Goal: Communication & Community: Participate in discussion

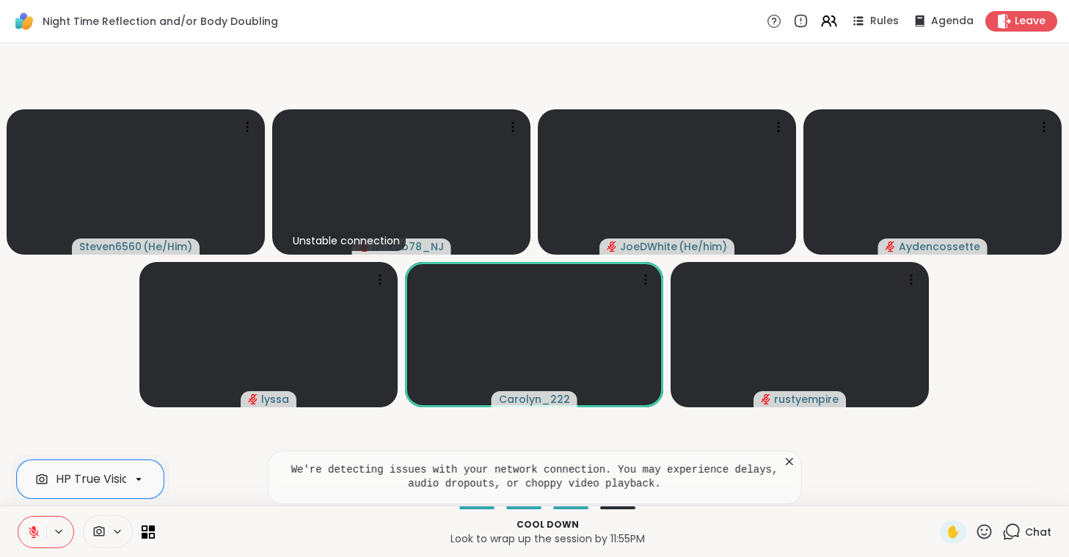
click at [788, 458] on icon at bounding box center [789, 461] width 15 height 15
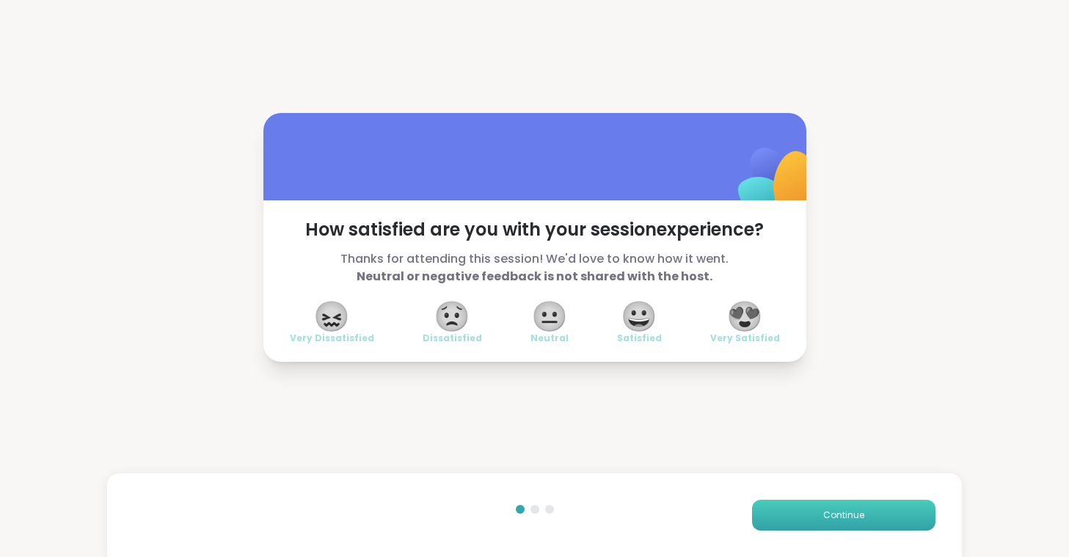
click at [881, 514] on button "Continue" at bounding box center [843, 515] width 183 height 31
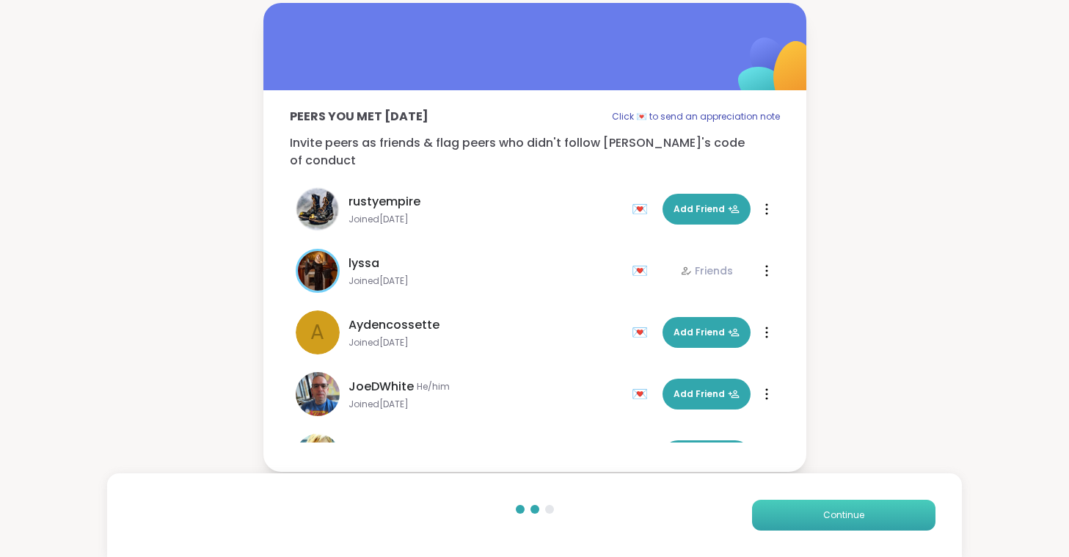
click at [881, 514] on button "Continue" at bounding box center [843, 515] width 183 height 31
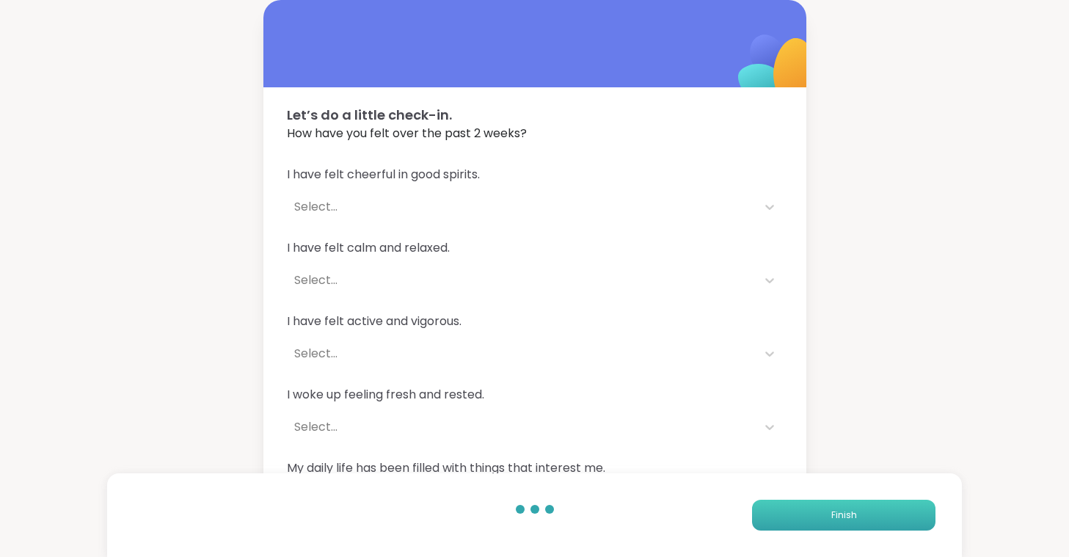
click at [881, 514] on button "Finish" at bounding box center [843, 515] width 183 height 31
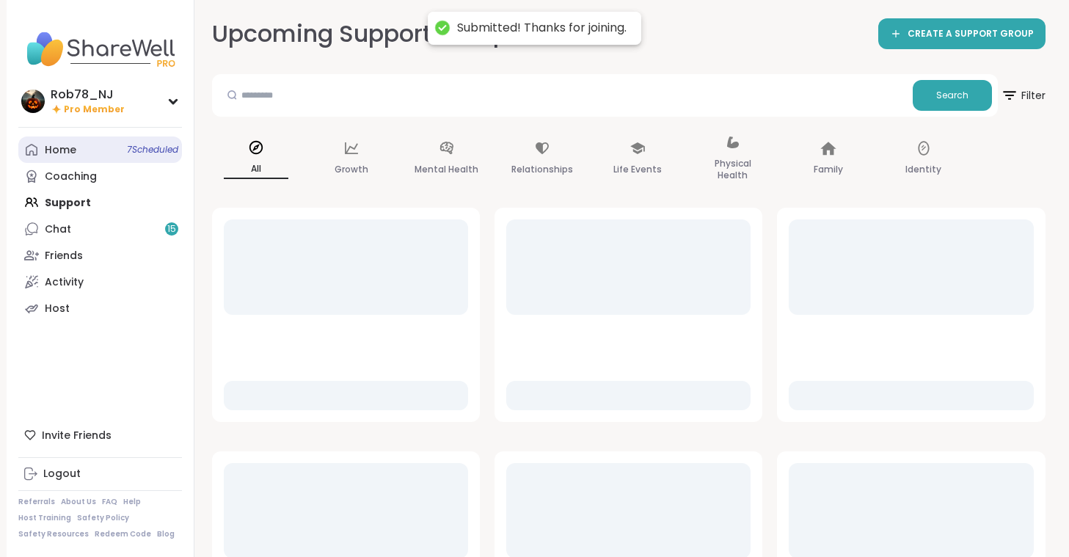
click at [61, 149] on div "Home 7 Scheduled" at bounding box center [61, 150] width 32 height 15
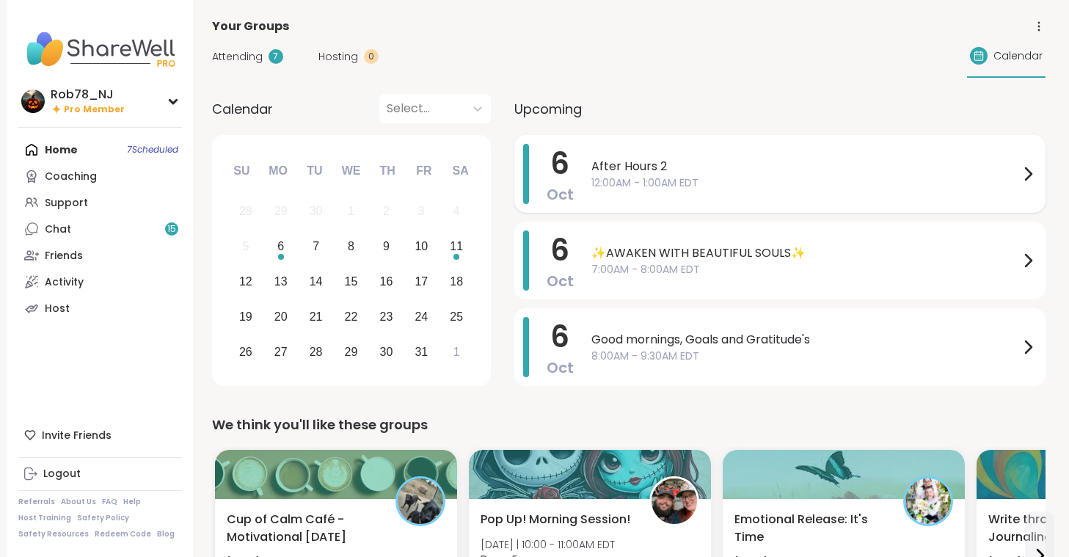
click at [675, 184] on span "12:00AM - 1:00AM EDT" at bounding box center [806, 182] width 428 height 15
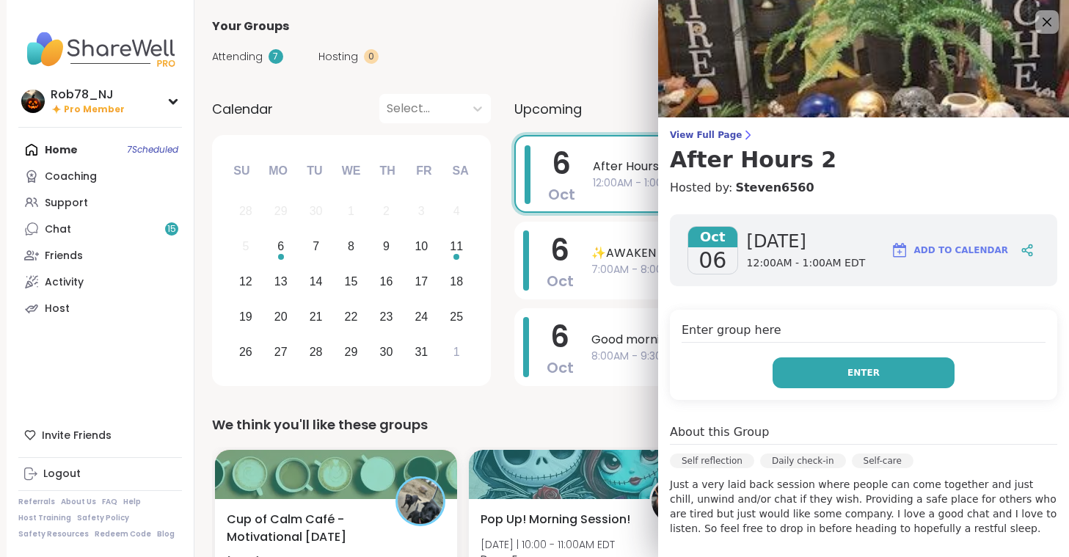
click at [804, 380] on button "Enter" at bounding box center [864, 372] width 182 height 31
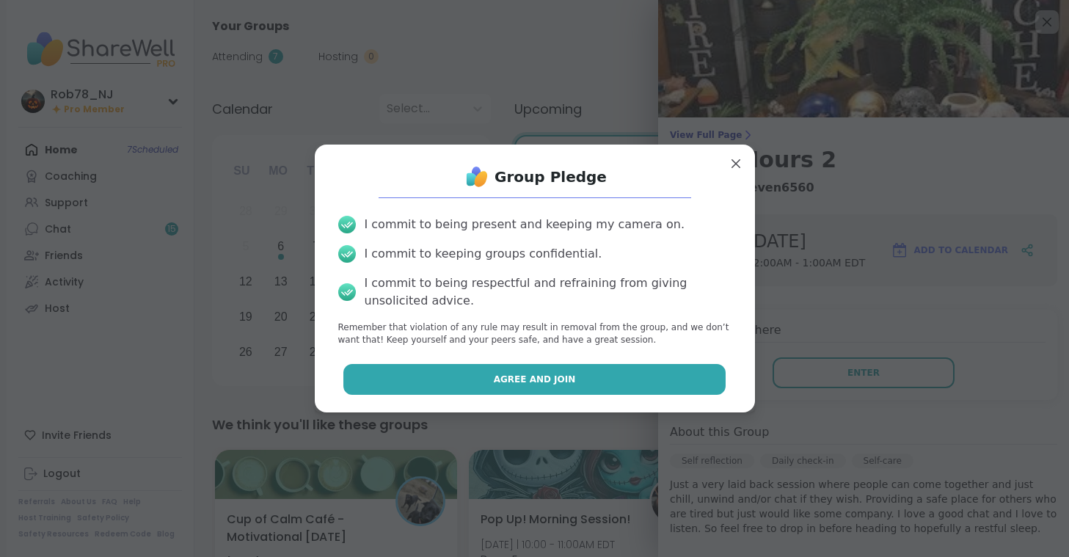
click at [624, 379] on button "Agree and Join" at bounding box center [534, 379] width 382 height 31
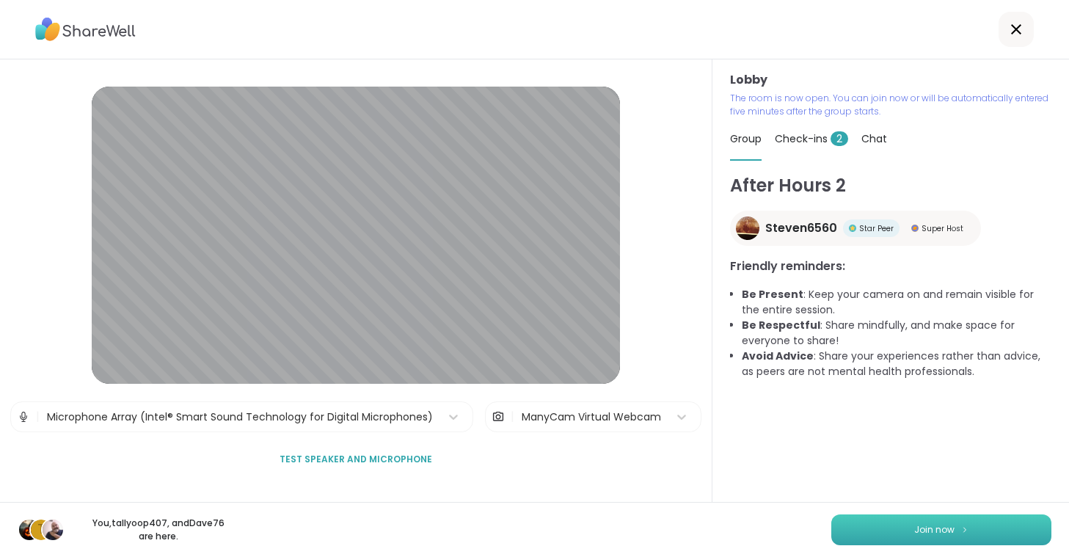
click at [884, 524] on button "Join now" at bounding box center [942, 529] width 220 height 31
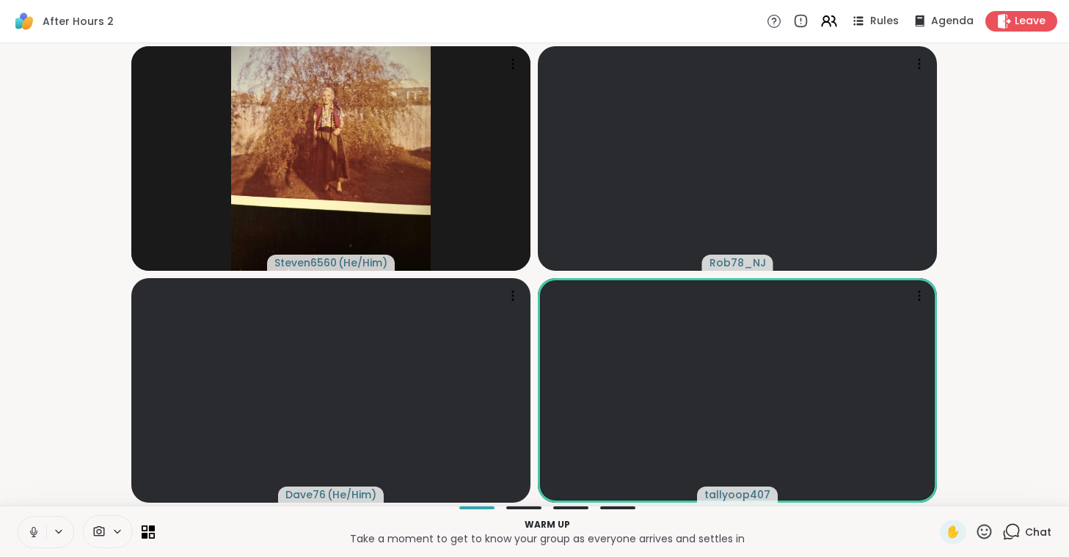
click at [27, 523] on button at bounding box center [32, 532] width 28 height 31
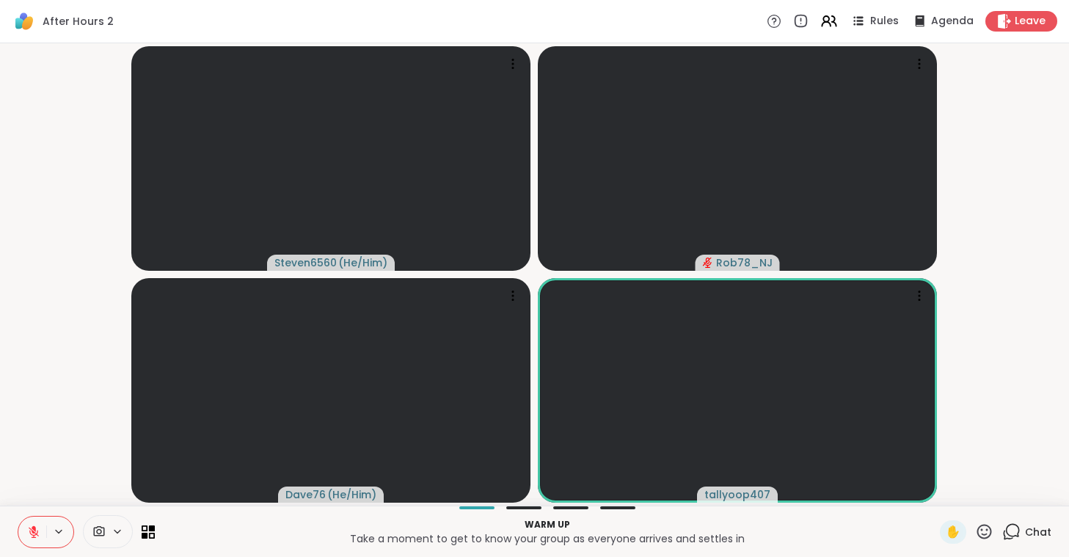
click at [120, 524] on div at bounding box center [108, 531] width 50 height 33
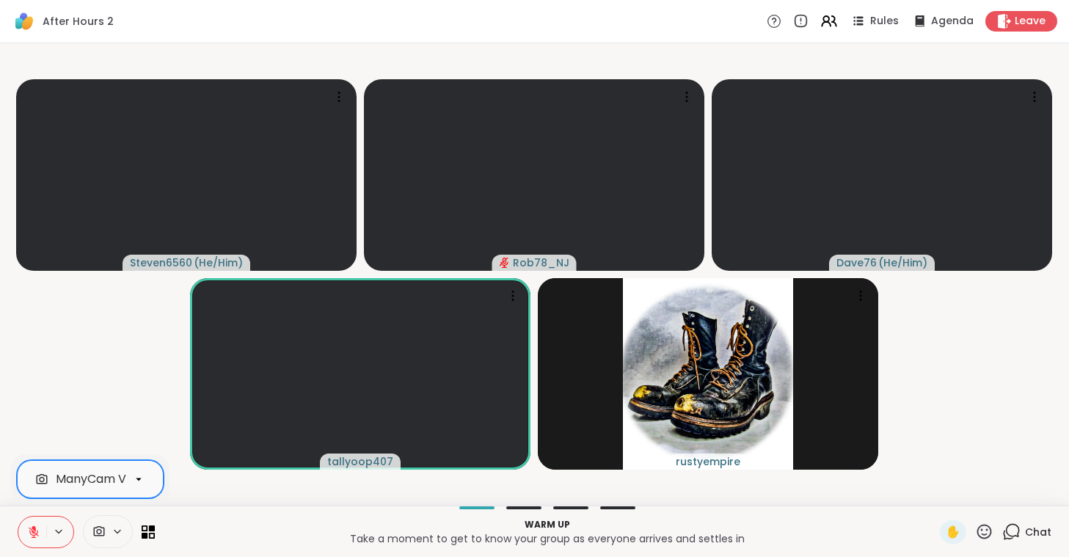
scroll to position [0, 65]
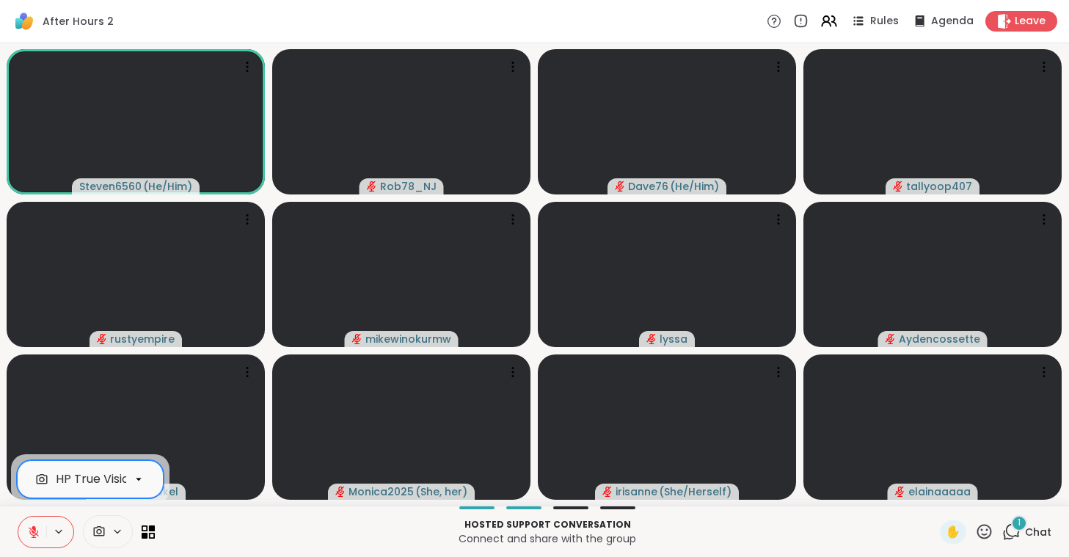
click at [40, 524] on button at bounding box center [32, 532] width 28 height 31
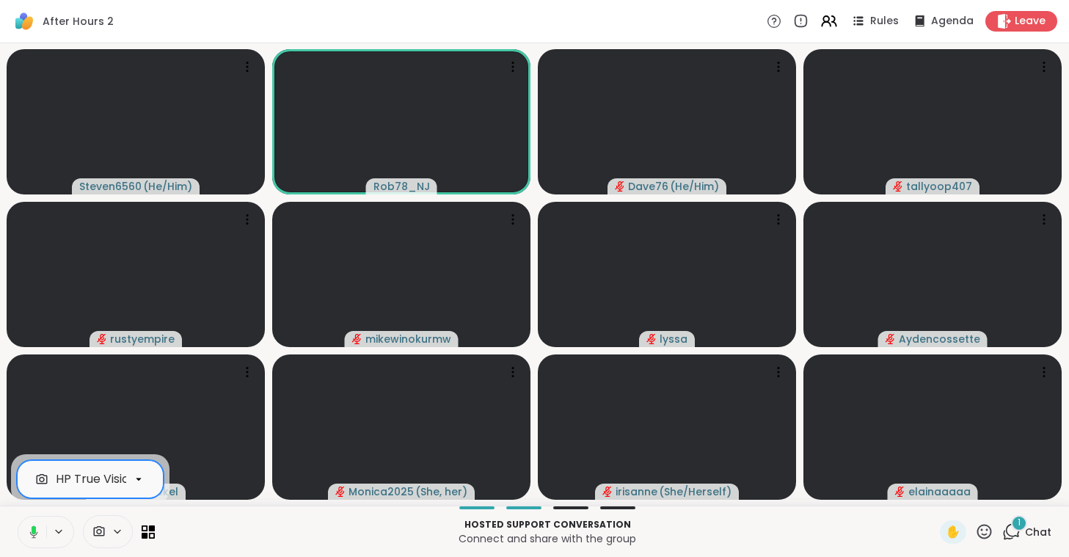
click at [29, 524] on icon at bounding box center [31, 531] width 13 height 13
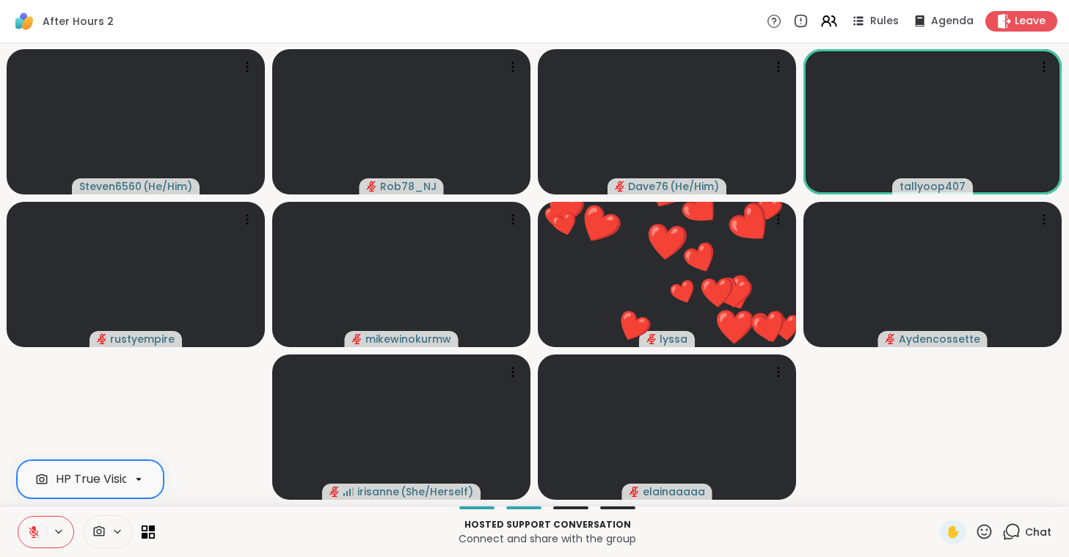
click at [18, 517] on button at bounding box center [32, 532] width 28 height 31
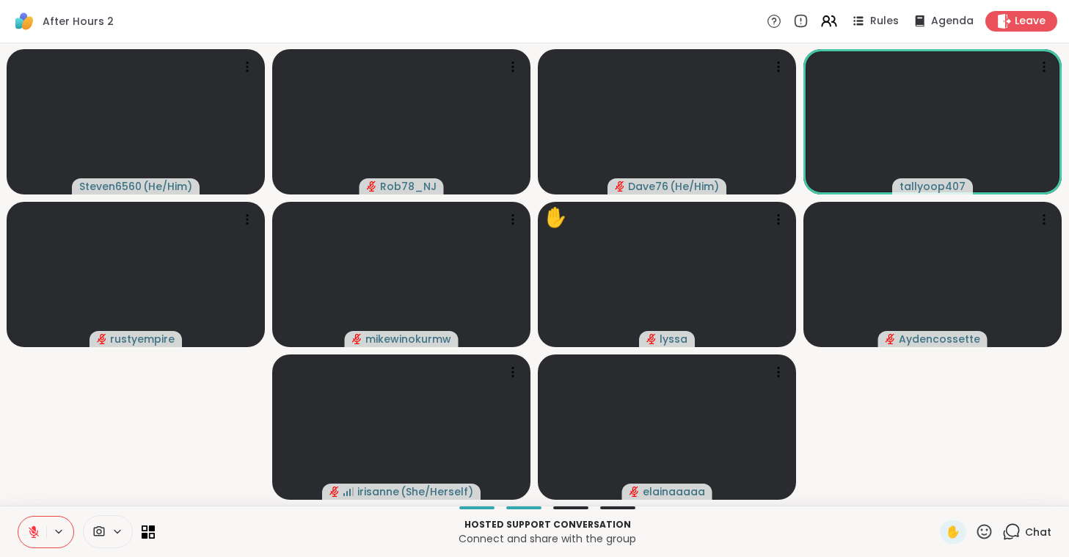
click at [742, 523] on p "Hosted support conversation" at bounding box center [548, 524] width 768 height 13
